Goal: Find specific page/section: Find specific page/section

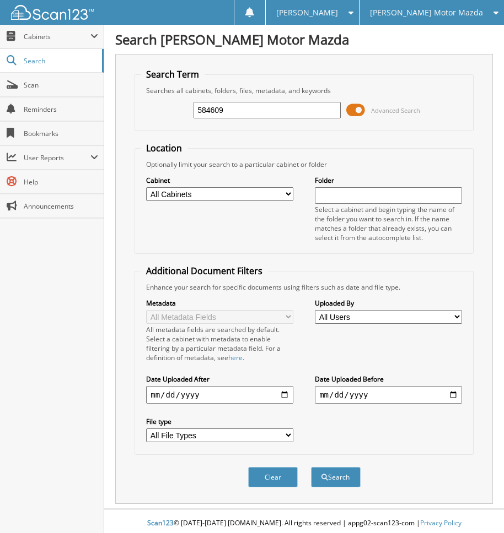
type input "584609"
click at [311, 467] on button "Search" at bounding box center [336, 477] width 50 height 20
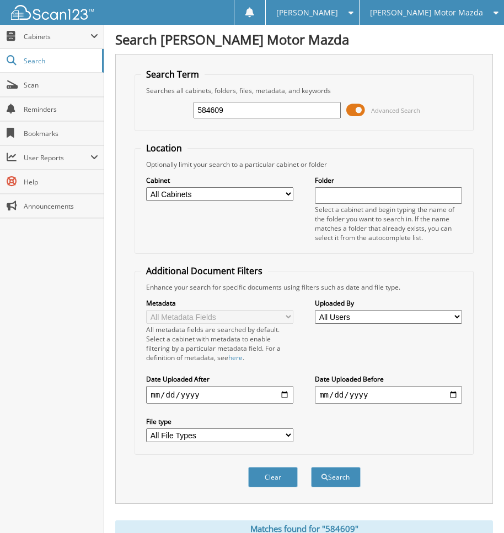
click at [358, 110] on span at bounding box center [355, 110] width 19 height 17
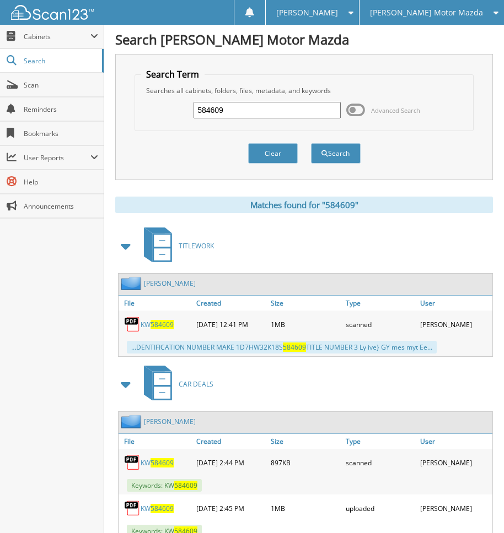
click at [163, 283] on link "[PERSON_NAME]" at bounding box center [170, 283] width 52 height 9
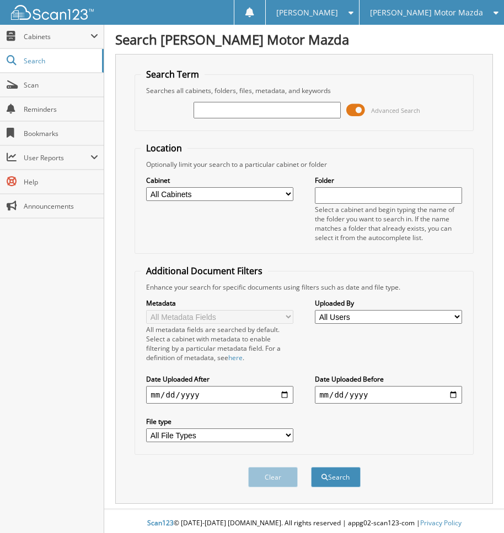
click at [266, 117] on input "text" at bounding box center [266, 110] width 147 height 17
type input "584609"
click at [311, 467] on button "Search" at bounding box center [336, 477] width 50 height 20
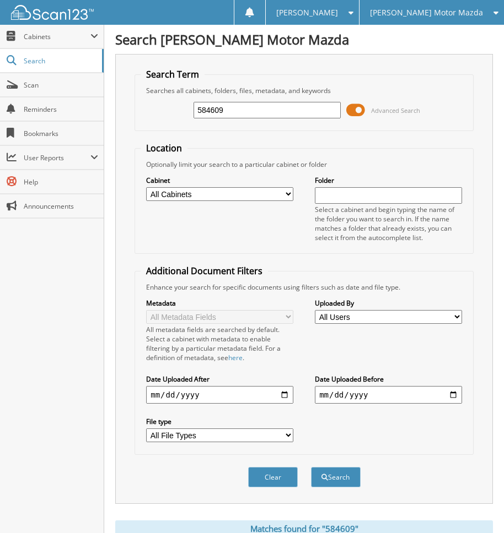
click at [360, 105] on span at bounding box center [355, 110] width 19 height 17
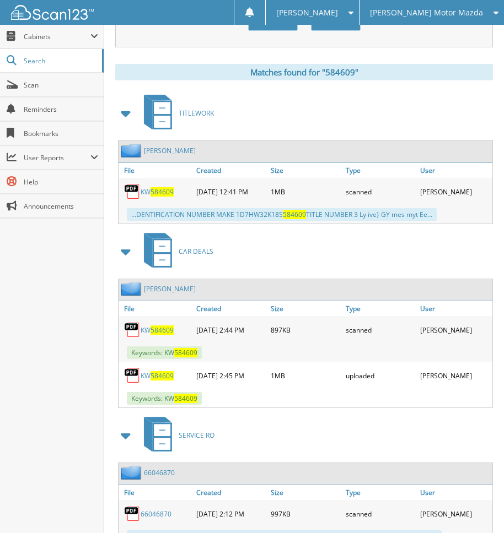
scroll to position [165, 0]
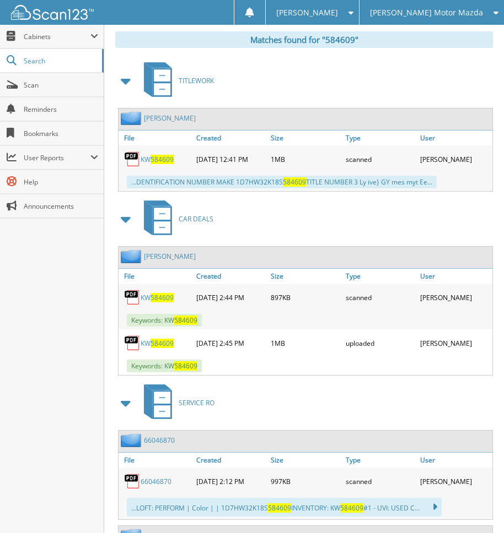
click at [171, 252] on link "[PERSON_NAME]" at bounding box center [170, 256] width 52 height 9
